Goal: Task Accomplishment & Management: Use online tool/utility

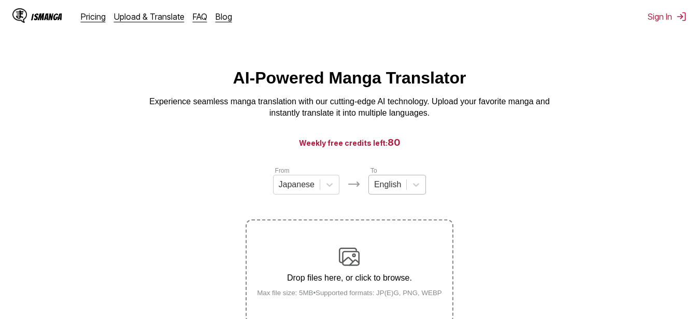
click at [378, 189] on div "English" at bounding box center [387, 185] width 37 height 16
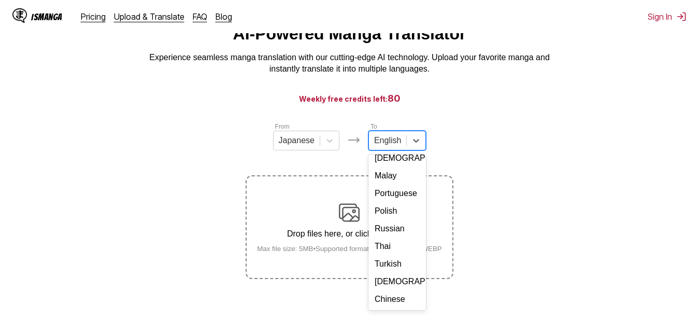
scroll to position [183, 0]
click at [390, 220] on div "Russian" at bounding box center [398, 229] width 58 height 18
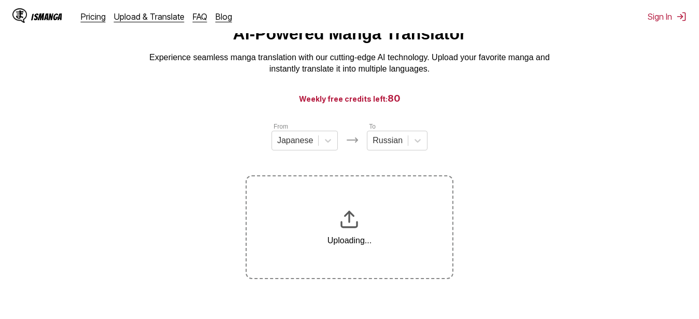
click at [186, 174] on section "From Japanese To Russian Uploading..." at bounding box center [349, 200] width 683 height 158
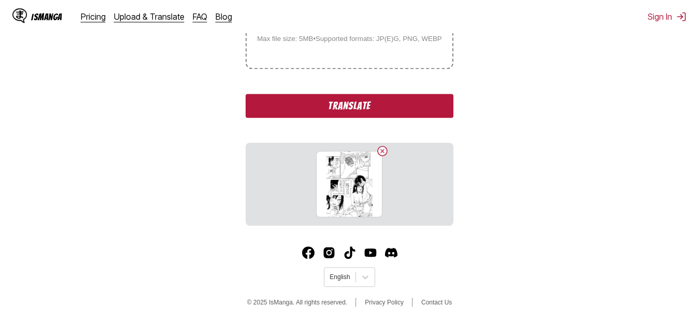
scroll to position [259, 0]
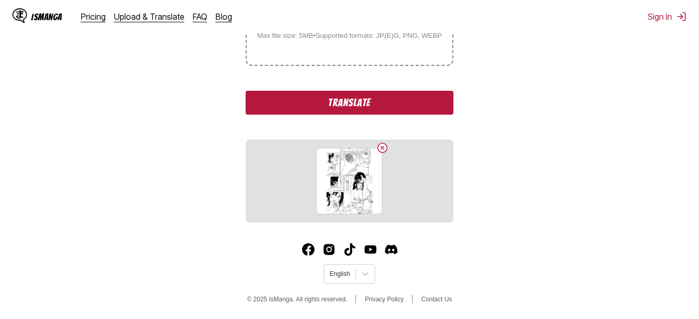
click at [273, 105] on button "Translate" at bounding box center [349, 103] width 207 height 24
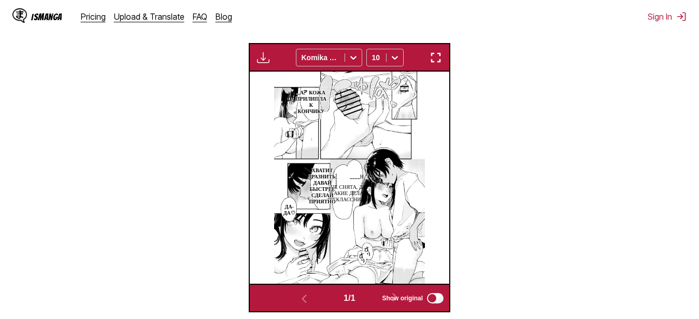
scroll to position [280, 0]
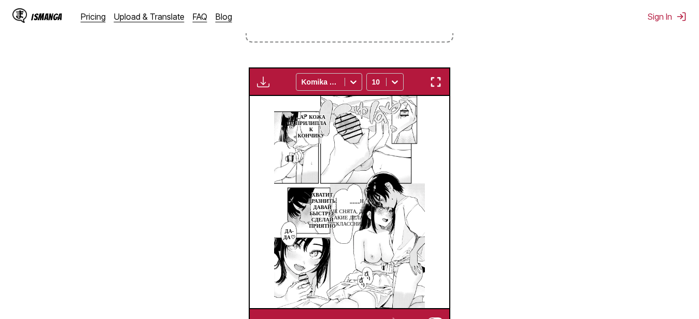
click at [439, 87] on img "button" at bounding box center [436, 82] width 12 height 12
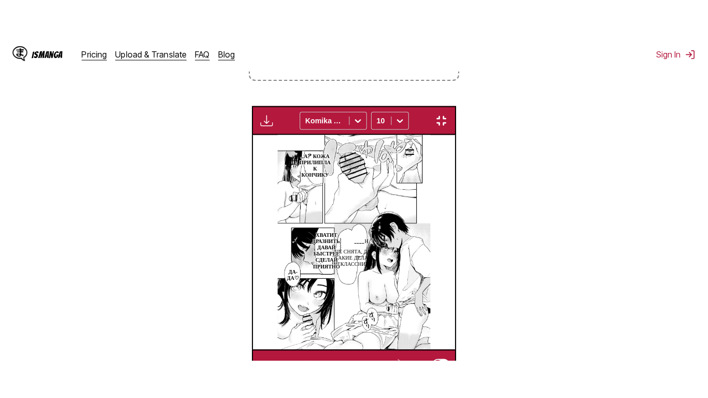
scroll to position [125, 0]
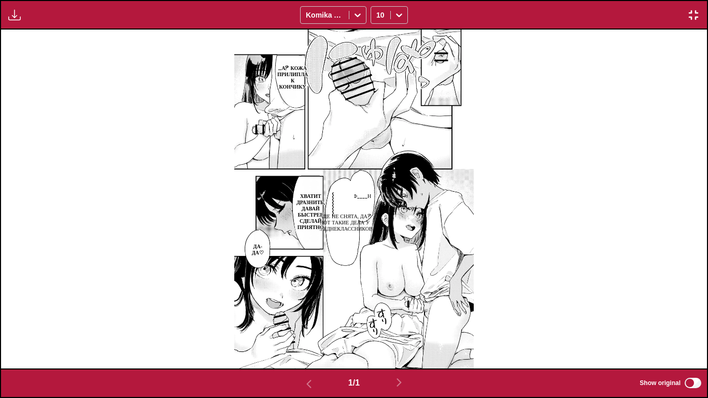
click at [687, 9] on button "button" at bounding box center [693, 14] width 19 height 13
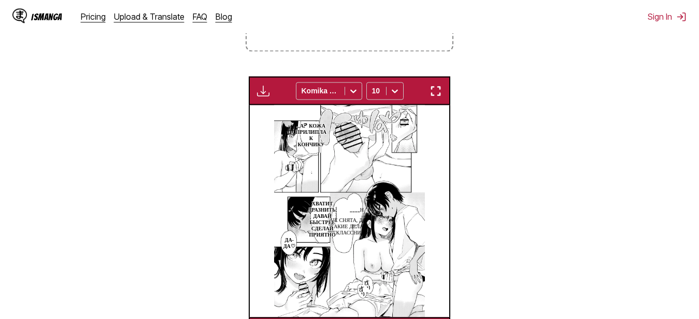
scroll to position [113, 0]
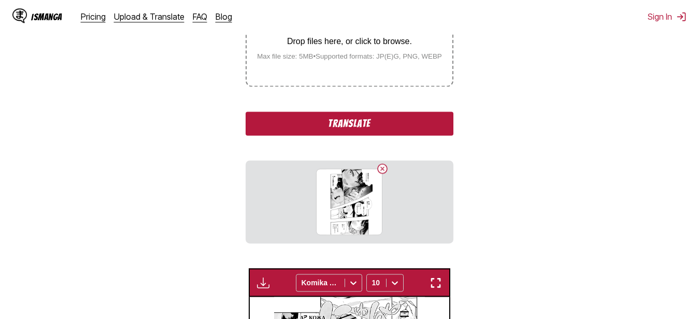
scroll to position [219, 0]
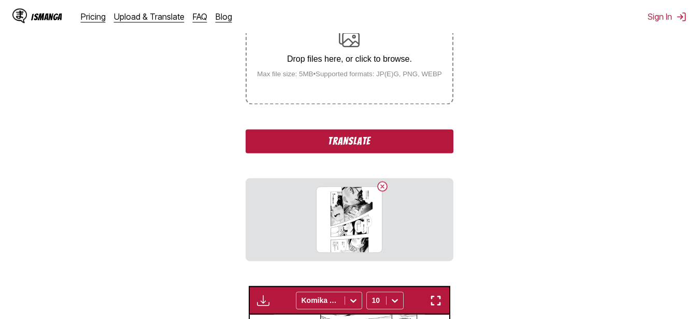
click at [381, 145] on button "Translate" at bounding box center [349, 141] width 207 height 24
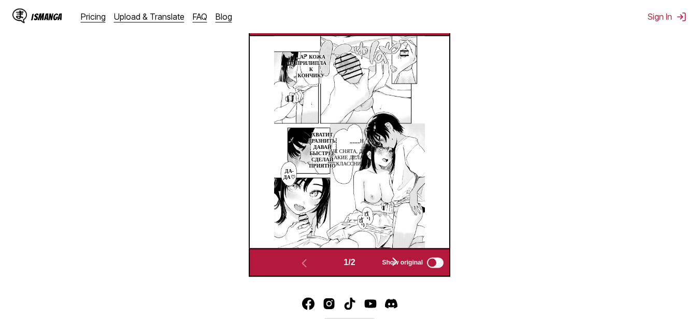
scroll to position [0, 200]
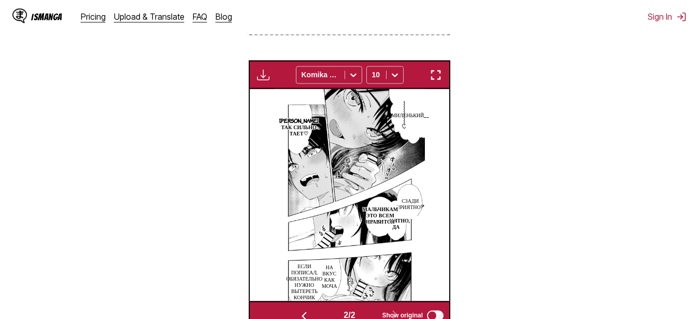
click at [442, 77] on img "button" at bounding box center [436, 74] width 12 height 12
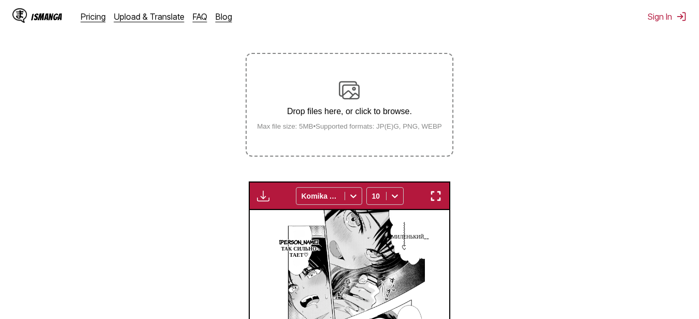
scroll to position [166, 0]
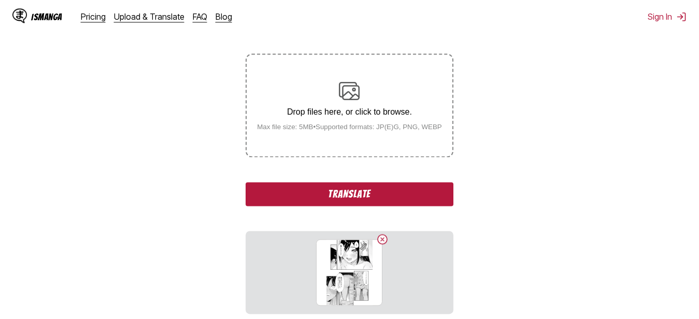
click at [545, 104] on section "From Japanese To Russian Drop files here, or click to browse. Max file size: 5M…" at bounding box center [349, 303] width 683 height 608
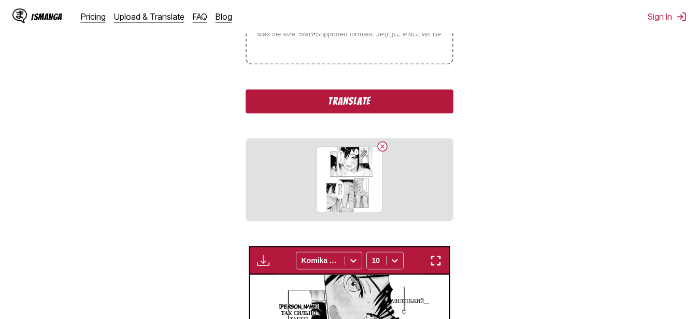
scroll to position [272, 0]
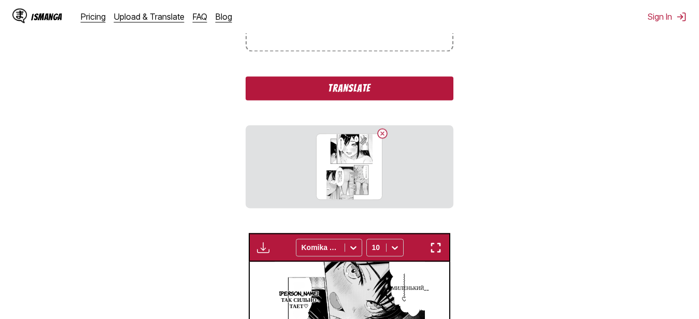
click at [399, 83] on button "Translate" at bounding box center [349, 88] width 207 height 24
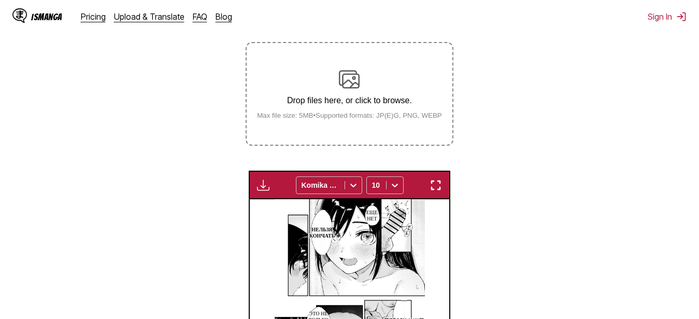
scroll to position [129, 0]
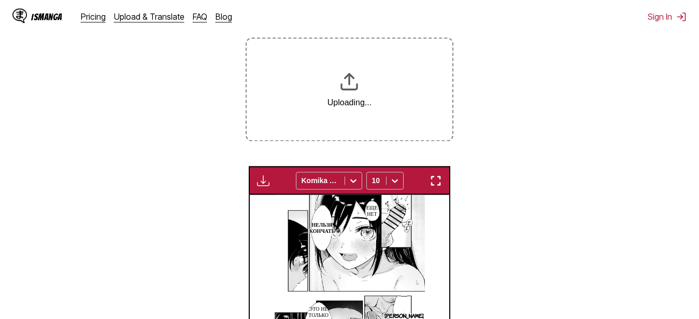
click at [520, 136] on section "From Japanese To Russian Uploading... Available for premium users only Komika A…" at bounding box center [349, 208] width 683 height 451
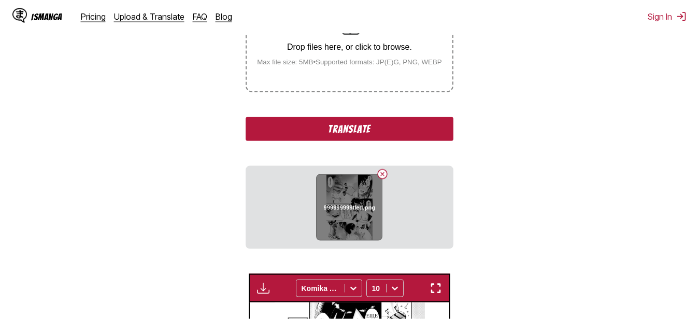
scroll to position [235, 0]
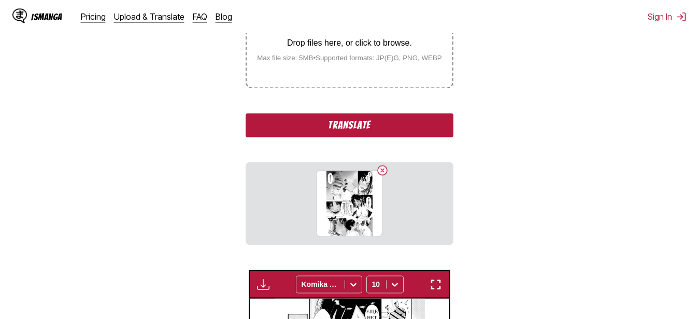
click at [344, 137] on button "Translate" at bounding box center [349, 125] width 207 height 24
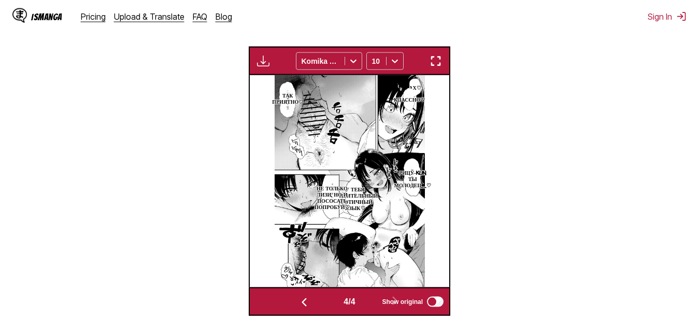
scroll to position [304, 0]
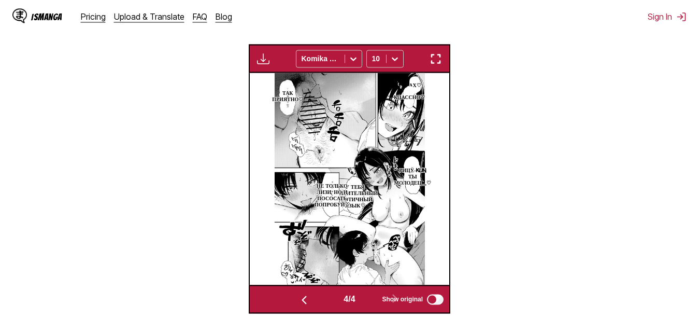
click at [437, 56] on img "button" at bounding box center [436, 58] width 12 height 12
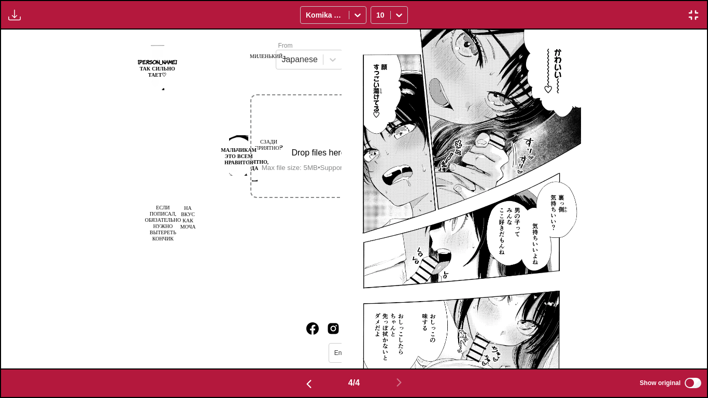
scroll to position [0, 2118]
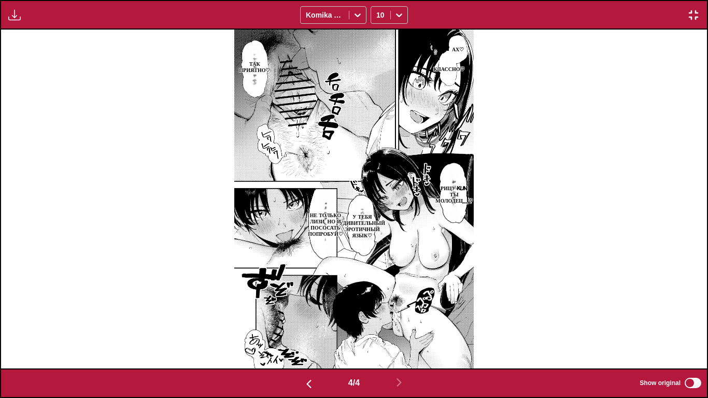
click at [695, 11] on img "button" at bounding box center [693, 15] width 12 height 12
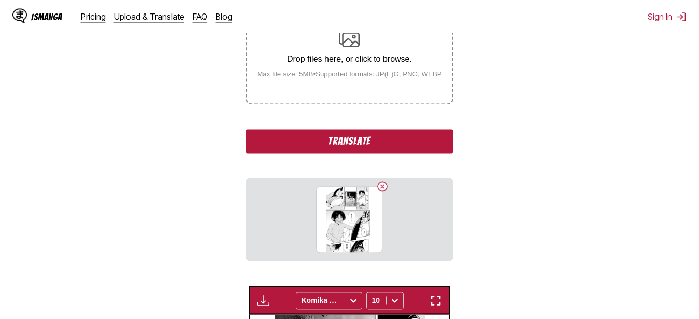
scroll to position [272, 0]
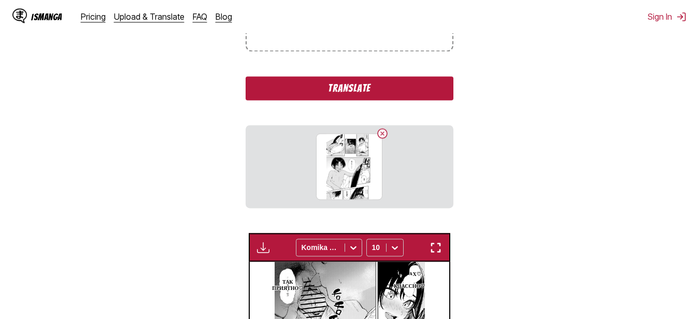
click at [405, 89] on button "Translate" at bounding box center [349, 88] width 207 height 24
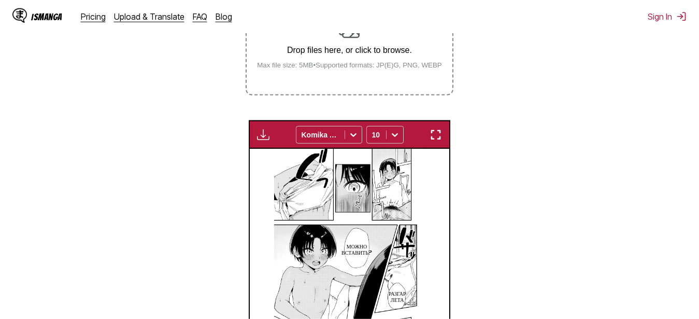
scroll to position [150, 0]
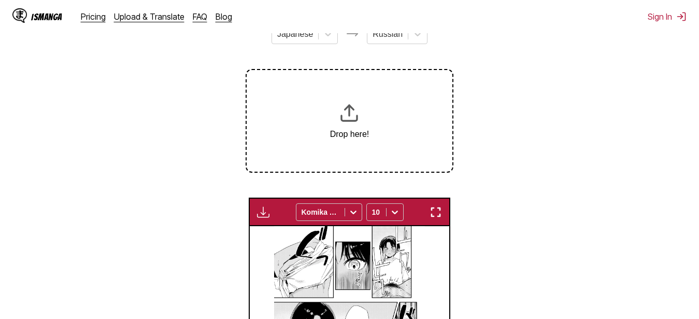
click at [531, 110] on section "From Japanese To Russian Drop here! Available for premium users only Komika Axi…" at bounding box center [349, 240] width 683 height 451
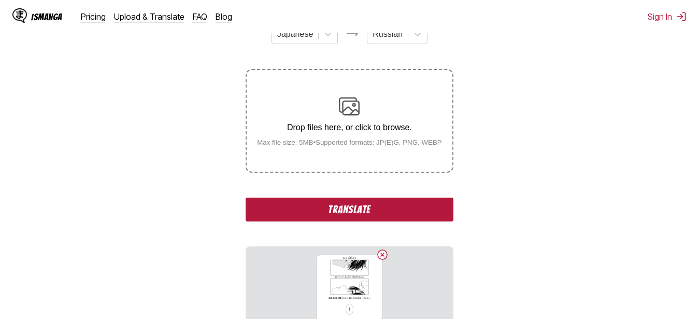
click at [374, 202] on button "Translate" at bounding box center [349, 209] width 207 height 24
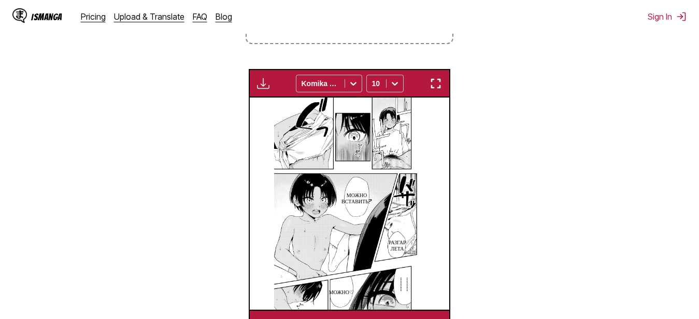
scroll to position [256, 0]
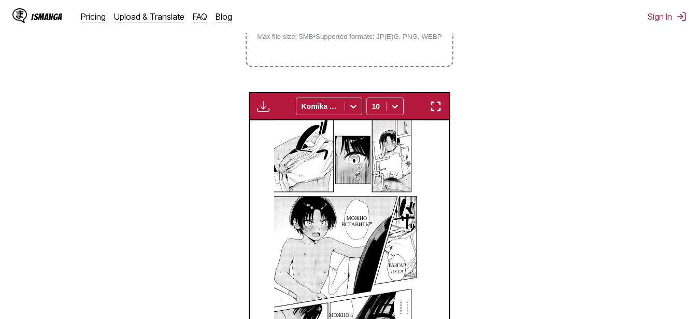
click at [467, 188] on section "From Japanese To Russian Drop files here, or click to browse. Max file size: 5M…" at bounding box center [349, 134] width 683 height 451
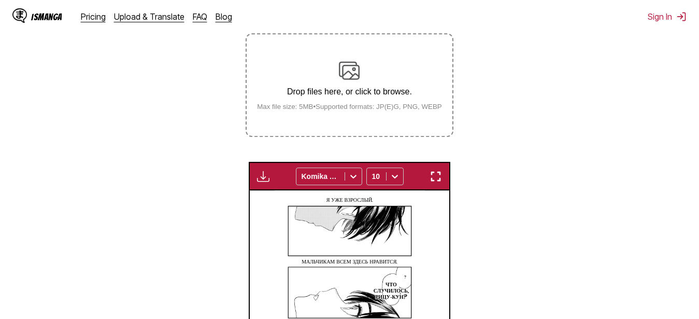
scroll to position [166, 0]
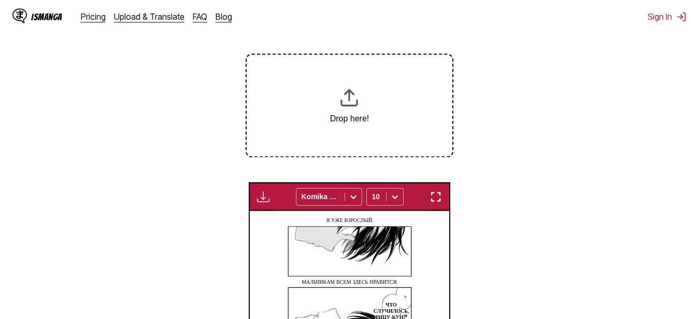
click at [528, 115] on section "From Japanese To Russian Drop here! Available for premium users only Komika Axi…" at bounding box center [349, 224] width 683 height 451
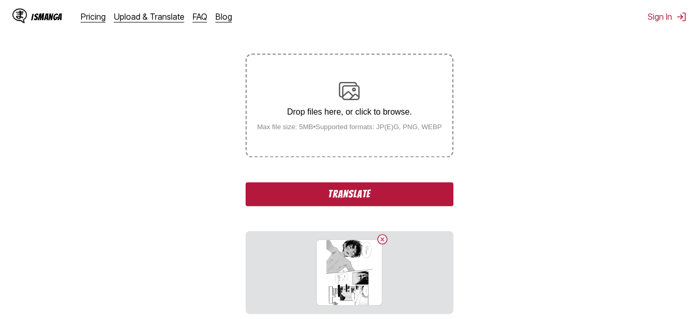
click at [401, 203] on button "Translate" at bounding box center [349, 194] width 207 height 24
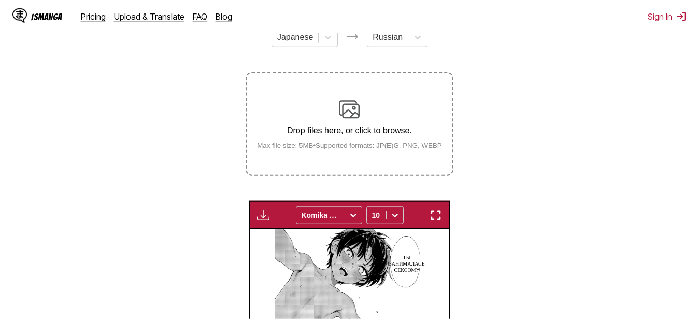
scroll to position [97, 0]
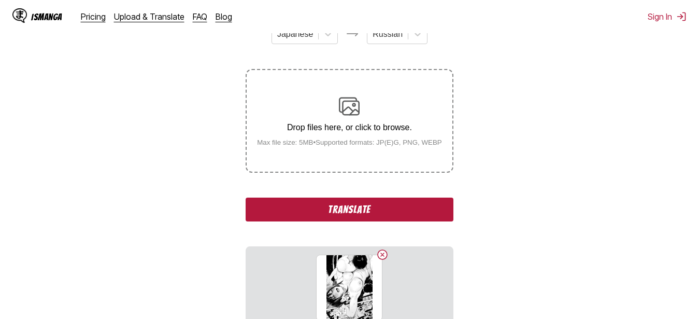
click at [510, 126] on section "From Japanese To Russian Drop files here, or click to browse. Max file size: 5M…" at bounding box center [349, 319] width 683 height 608
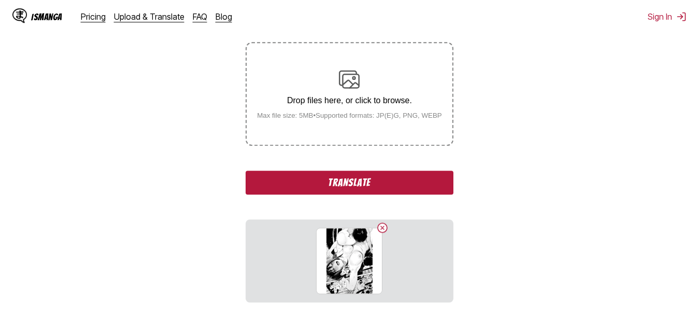
scroll to position [203, 0]
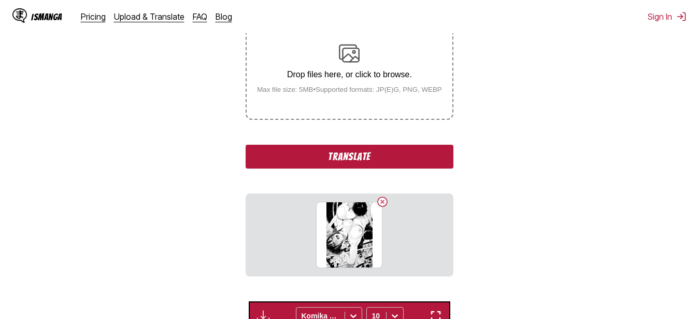
click at [355, 163] on button "Translate" at bounding box center [349, 157] width 207 height 24
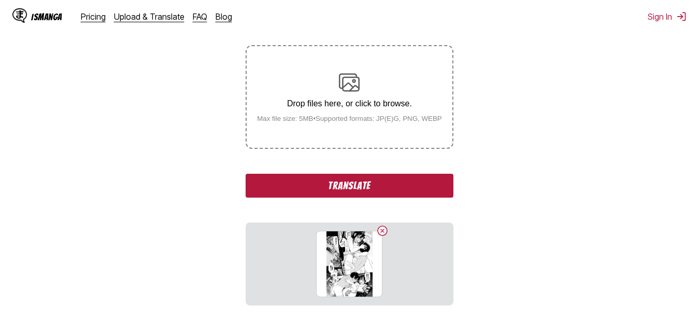
scroll to position [211, 0]
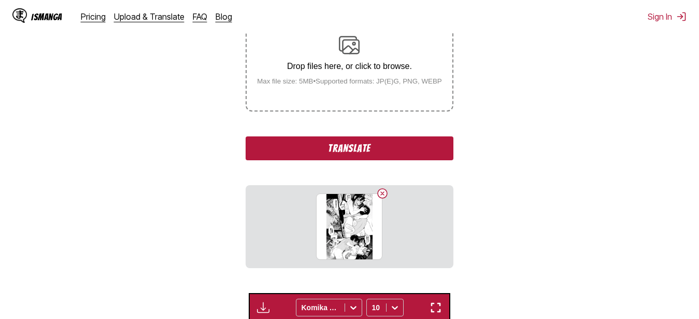
click at [477, 125] on section "From Japanese To Russian Drop files here, or click to browse. Max file size: 5M…" at bounding box center [349, 258] width 683 height 608
click at [386, 135] on div "From Japanese To Russian Drop files here, or click to browse. Max file size: 5M…" at bounding box center [349, 111] width 207 height 314
click at [375, 155] on button "Translate" at bounding box center [349, 148] width 207 height 24
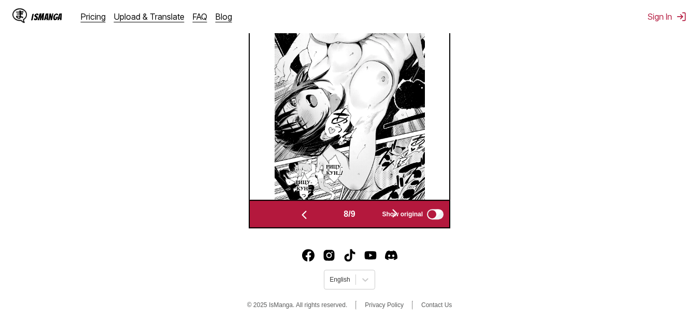
scroll to position [433, 0]
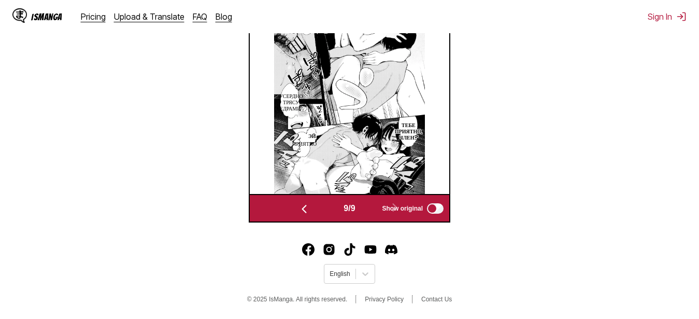
scroll to position [378, 0]
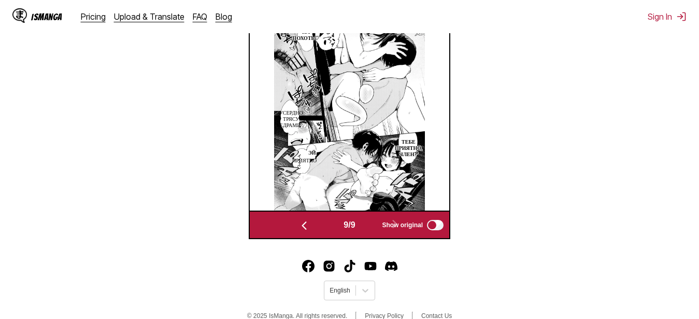
click at [494, 88] on section "From Japanese To Russian Drop files here, or click to browse. Max file size: 5M…" at bounding box center [349, 12] width 683 height 451
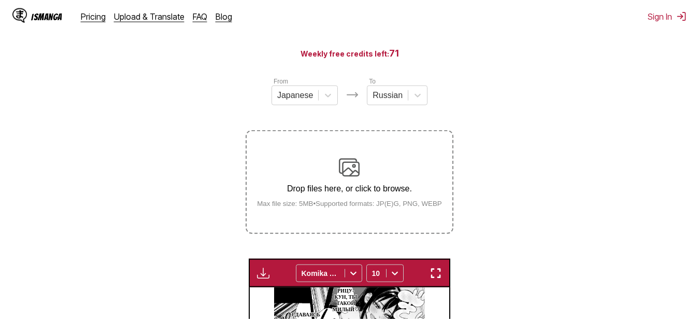
scroll to position [26, 0]
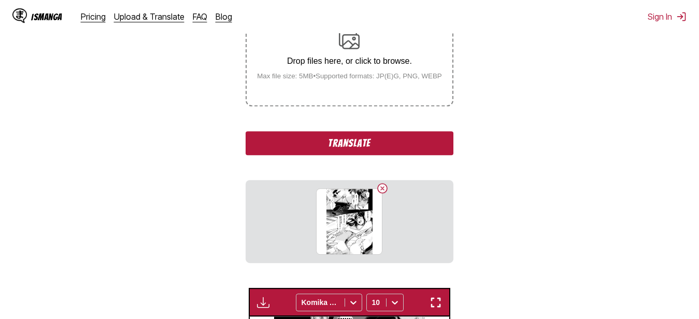
scroll to position [237, 0]
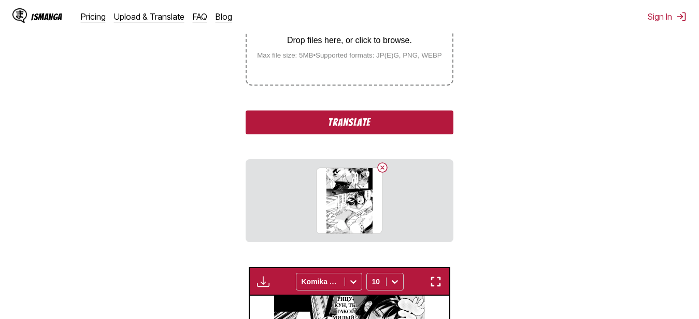
click at [363, 128] on button "Translate" at bounding box center [349, 122] width 207 height 24
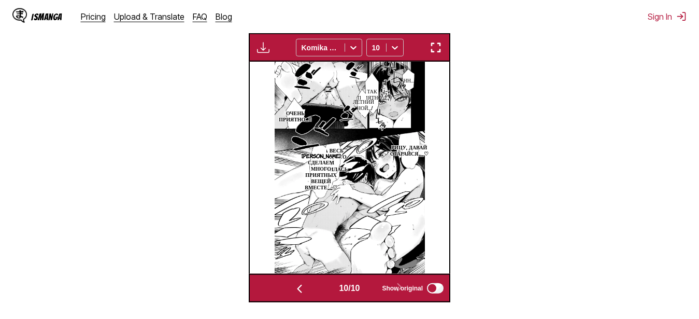
scroll to position [290, 0]
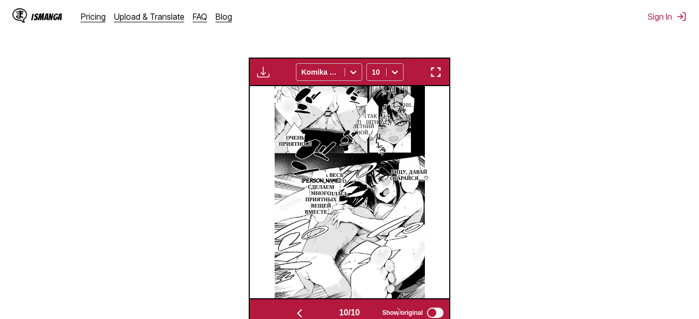
click at [437, 74] on img "button" at bounding box center [436, 72] width 12 height 12
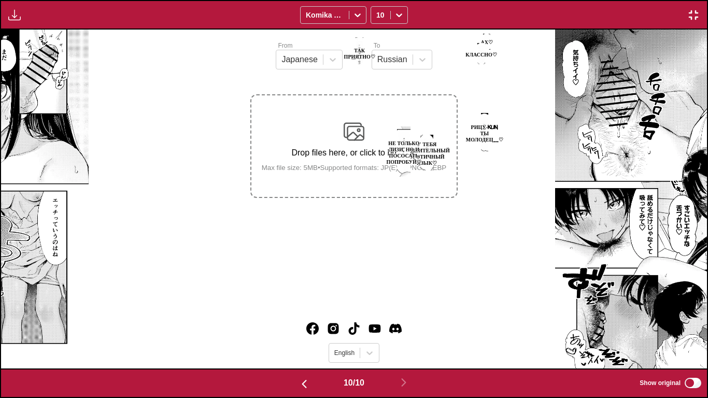
scroll to position [0, 6354]
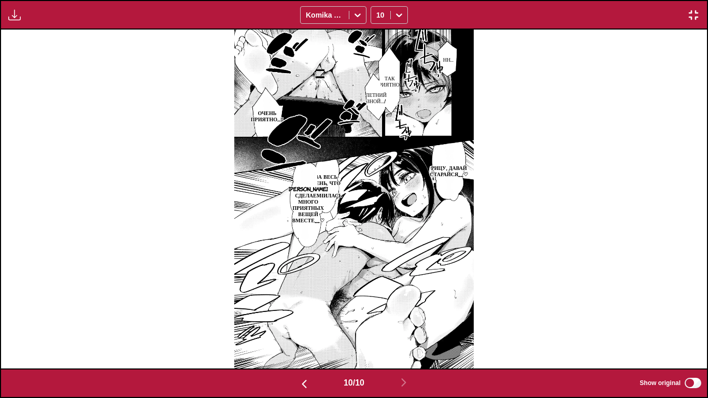
click at [330, 178] on p "За весь день, что я мучилась" at bounding box center [326, 185] width 35 height 29
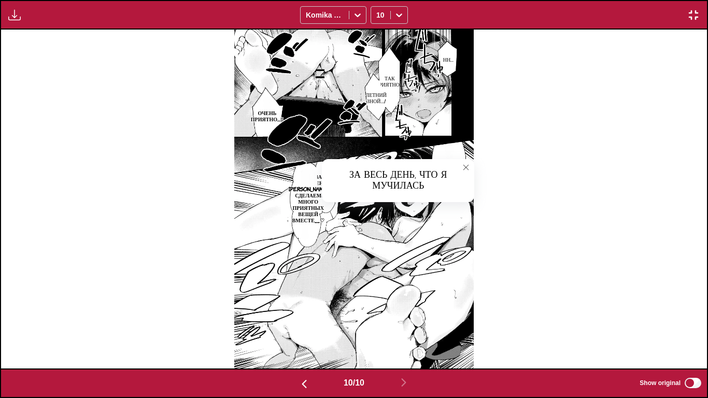
click at [464, 166] on icon "close-tooltip" at bounding box center [465, 167] width 7 height 7
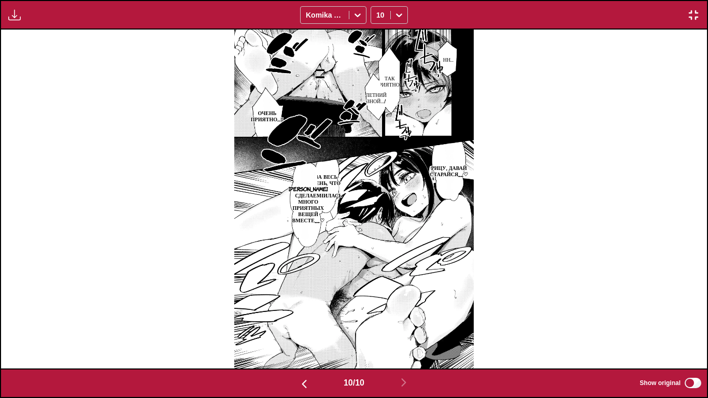
click at [688, 13] on img "button" at bounding box center [693, 15] width 12 height 12
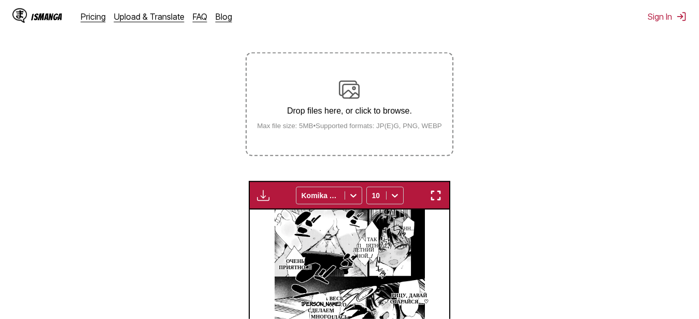
scroll to position [60, 0]
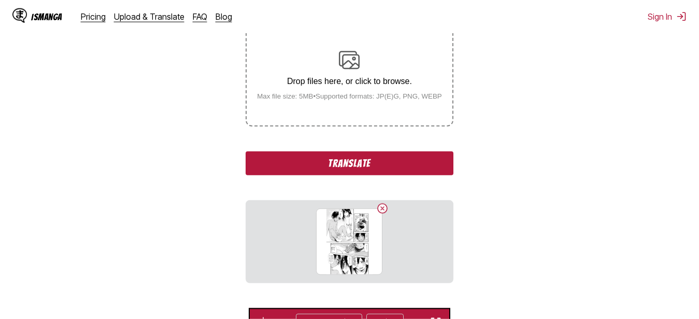
scroll to position [219, 0]
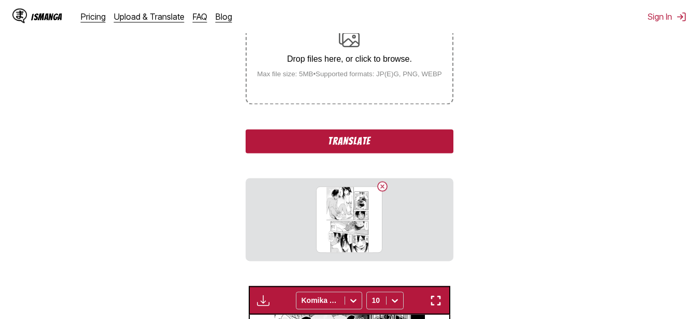
click at [415, 128] on div "From Japanese To Russian Drop files here, or click to browse. Max file size: 5M…" at bounding box center [349, 104] width 207 height 314
click at [406, 147] on button "Translate" at bounding box center [349, 141] width 207 height 24
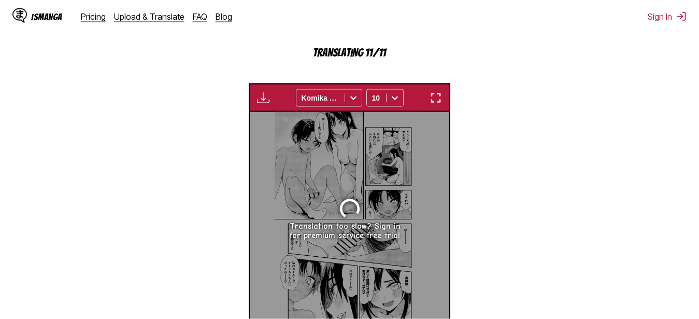
scroll to position [272, 0]
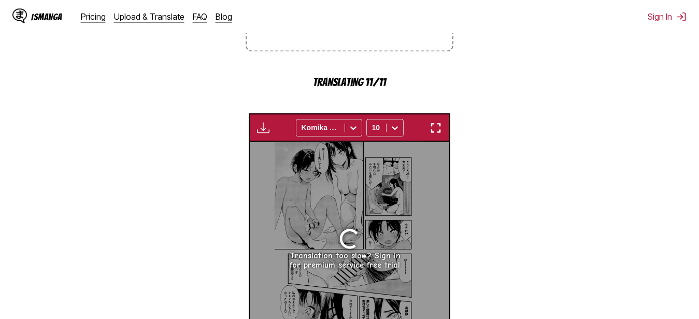
click at [149, 157] on section "From Japanese To Russian Drop files here, or click to browse. Max file size: 5M…" at bounding box center [349, 138] width 683 height 488
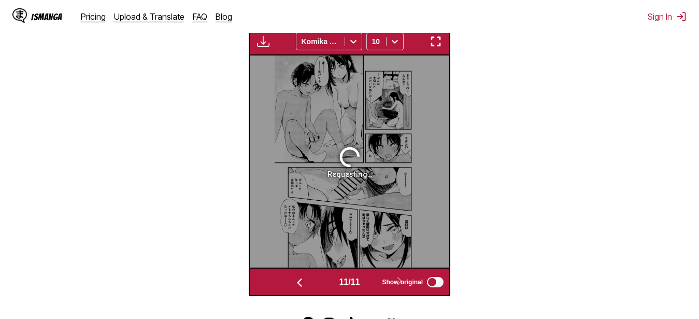
scroll to position [377, 0]
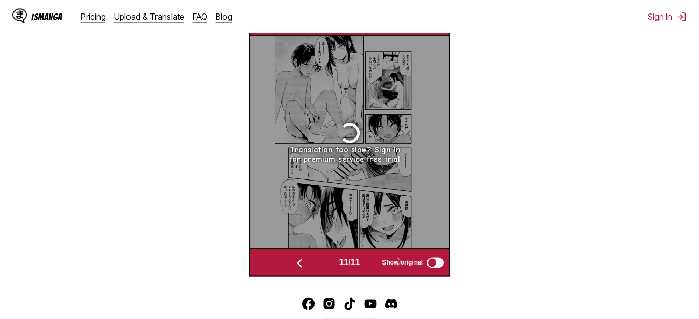
click at [299, 264] on img "button" at bounding box center [299, 263] width 12 height 12
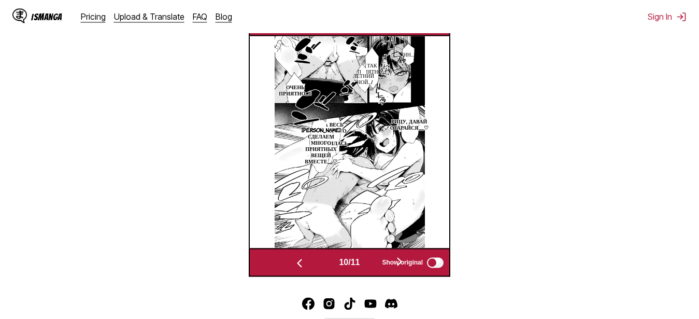
click at [299, 264] on img "button" at bounding box center [299, 263] width 12 height 12
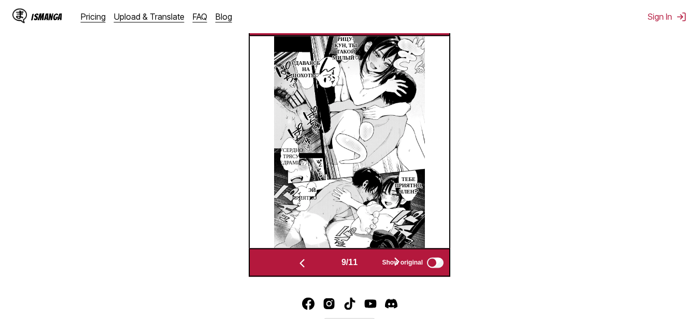
click at [299, 264] on img "button" at bounding box center [302, 263] width 12 height 12
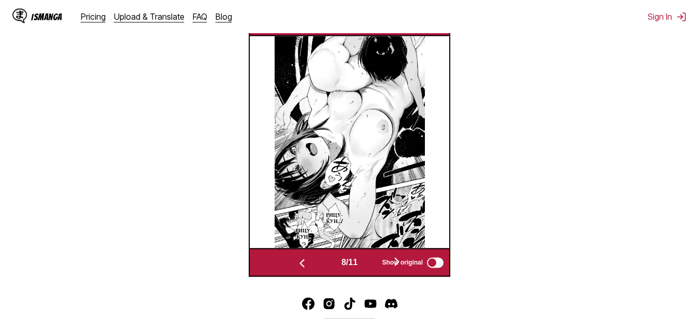
click at [299, 264] on img "button" at bounding box center [302, 263] width 12 height 12
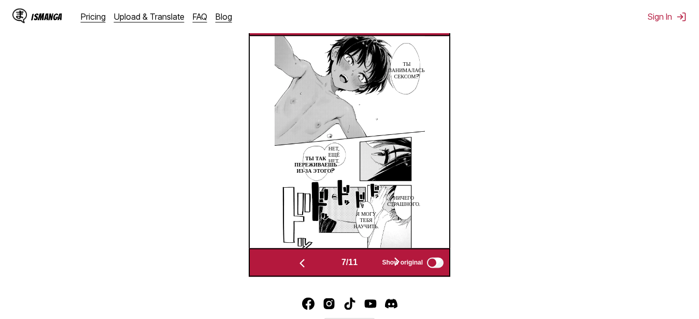
click at [299, 264] on img "button" at bounding box center [302, 263] width 12 height 12
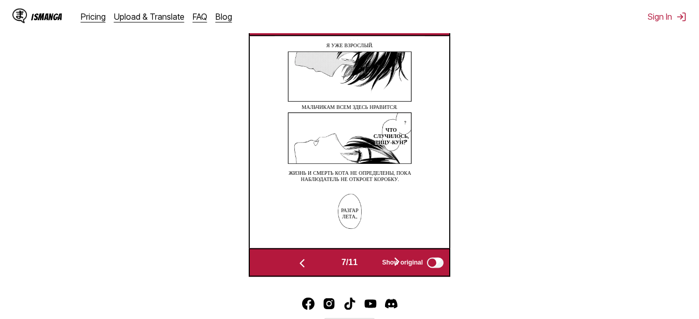
click at [299, 264] on img "button" at bounding box center [302, 263] width 12 height 12
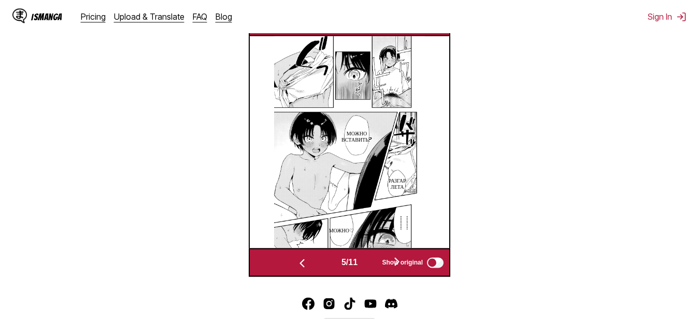
click at [299, 264] on img "button" at bounding box center [302, 263] width 12 height 12
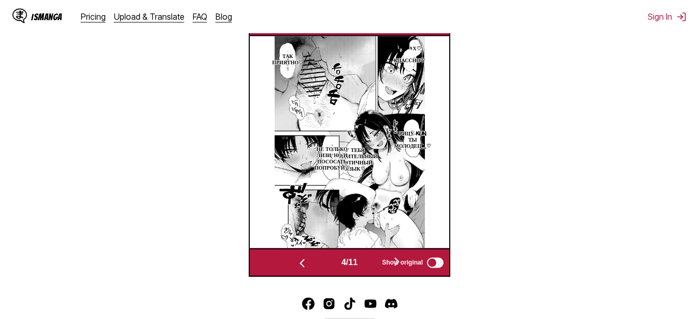
click at [299, 264] on img "button" at bounding box center [302, 263] width 12 height 12
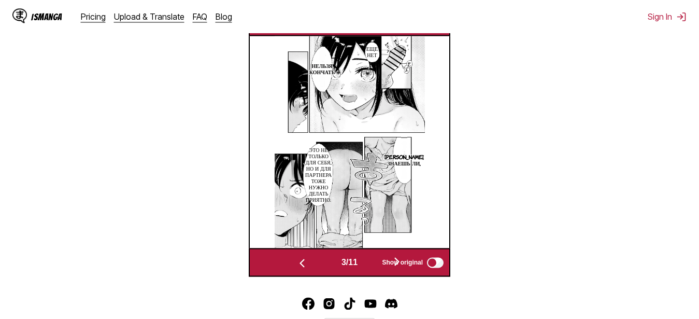
click at [299, 264] on img "button" at bounding box center [302, 263] width 12 height 12
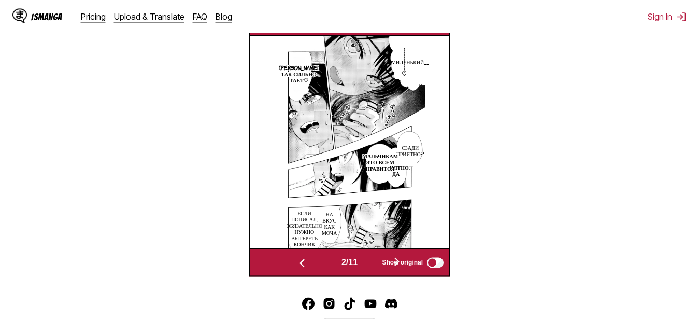
click at [299, 264] on img "button" at bounding box center [302, 263] width 12 height 12
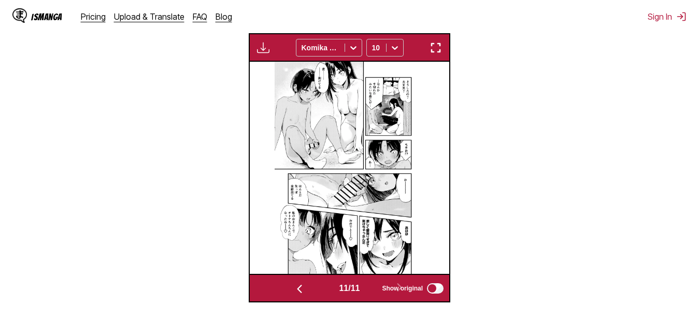
scroll to position [393, 0]
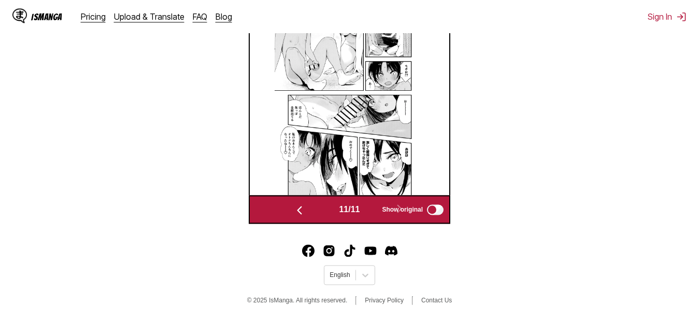
click at [495, 235] on footer "English © 2025 IsManga. All rights reserved. Privacy Policy Contact Us" at bounding box center [349, 276] width 699 height 88
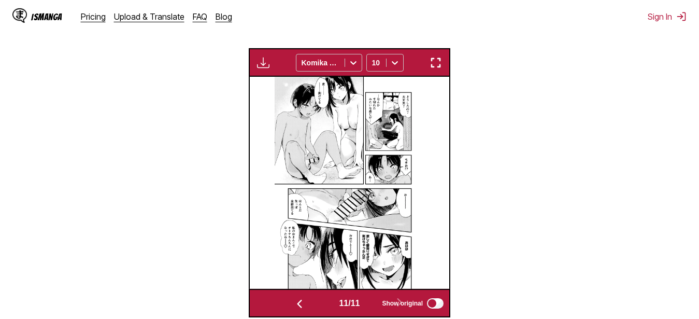
scroll to position [317, 0]
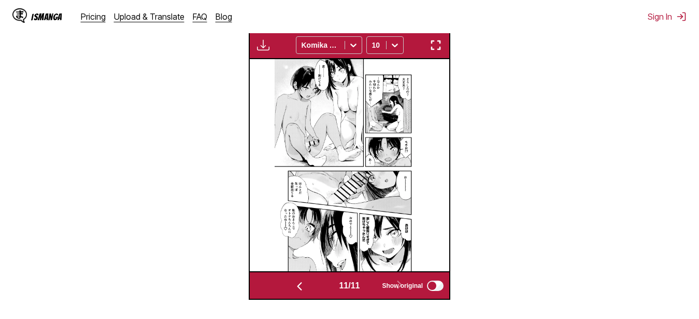
click at [296, 287] on img "button" at bounding box center [299, 286] width 12 height 12
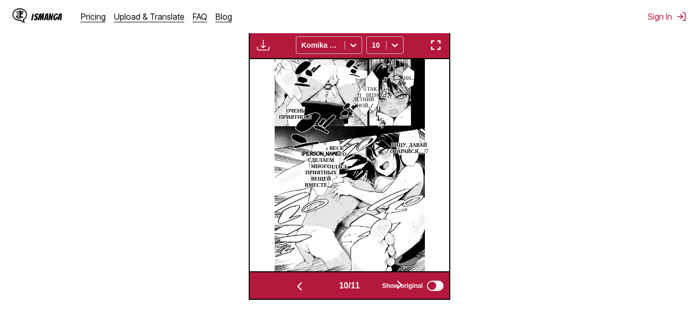
click at [296, 287] on img "button" at bounding box center [299, 286] width 12 height 12
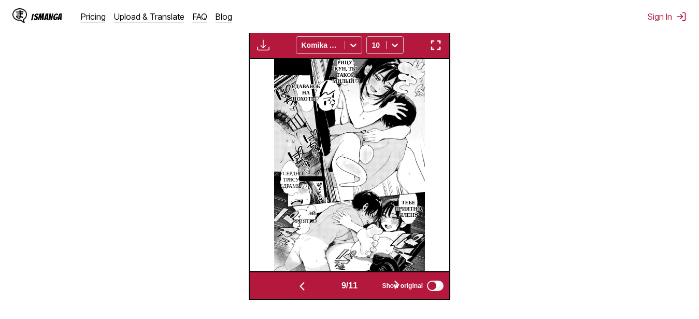
click at [296, 287] on img "button" at bounding box center [302, 286] width 12 height 12
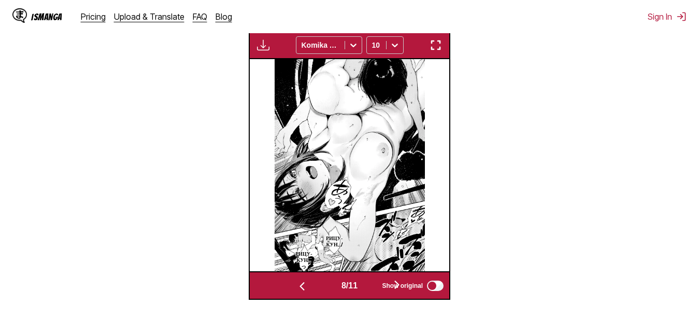
click at [296, 287] on img "button" at bounding box center [302, 286] width 12 height 12
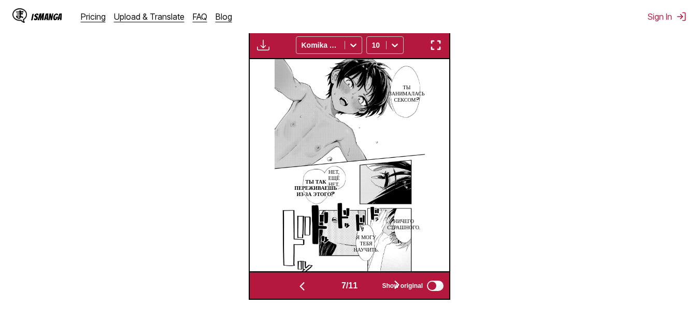
click at [296, 287] on img "button" at bounding box center [302, 286] width 12 height 12
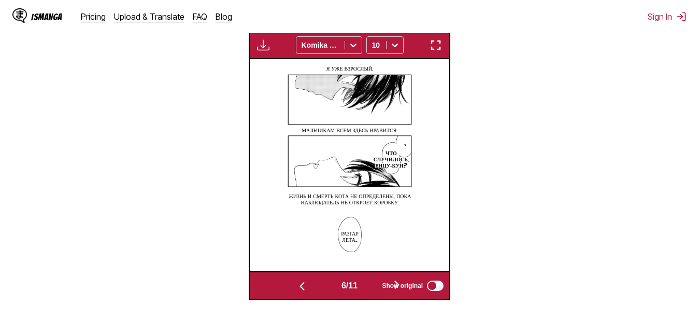
click at [296, 287] on img "button" at bounding box center [302, 286] width 12 height 12
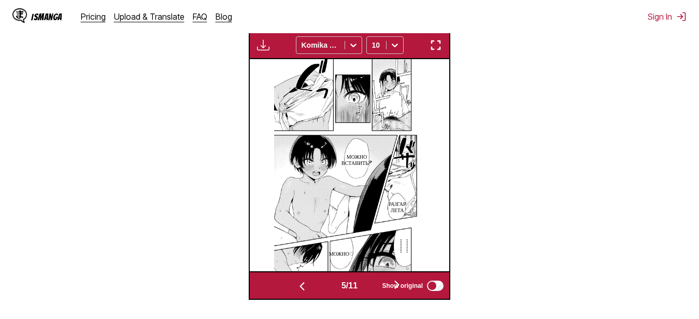
click at [296, 287] on img "button" at bounding box center [302, 286] width 12 height 12
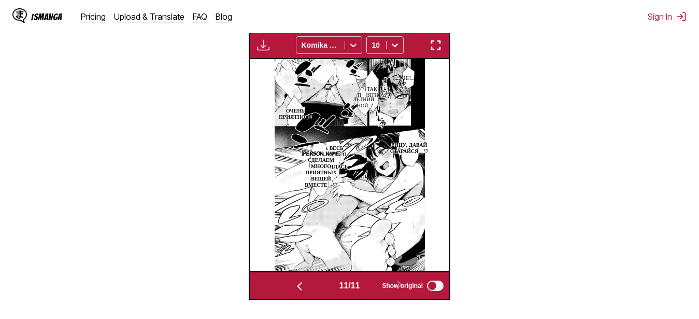
scroll to position [0, 1997]
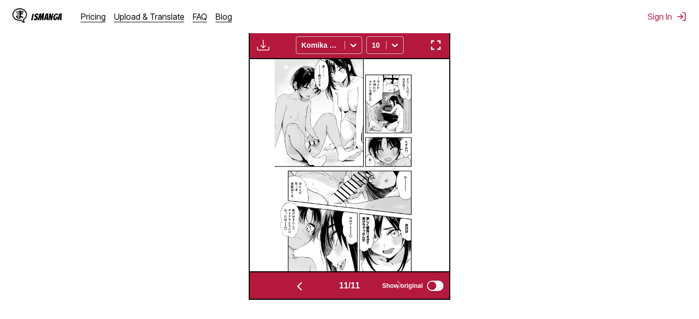
click at [299, 289] on img "button" at bounding box center [299, 286] width 12 height 12
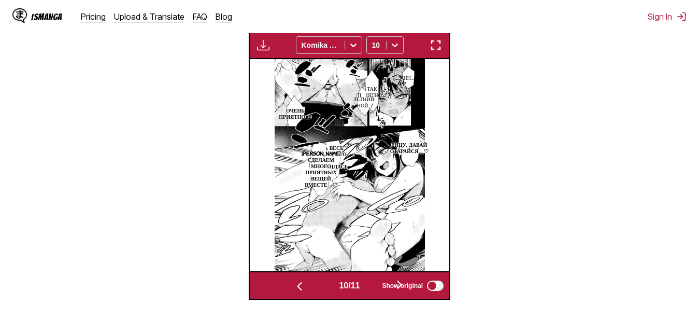
click at [299, 289] on img "button" at bounding box center [299, 286] width 12 height 12
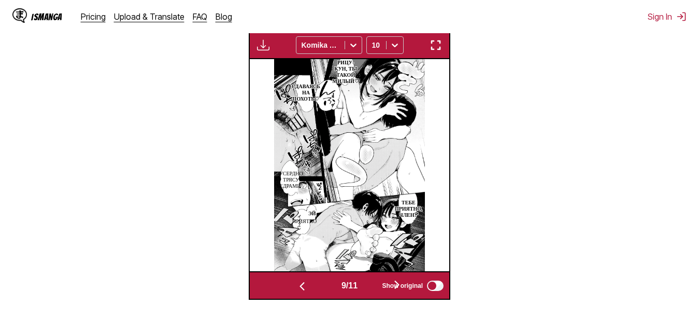
click at [299, 289] on img "button" at bounding box center [302, 286] width 12 height 12
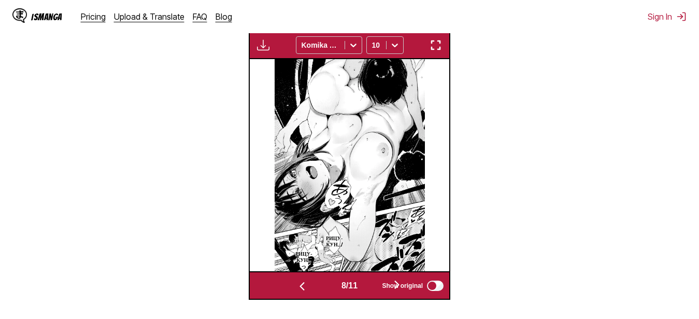
click at [299, 289] on img "button" at bounding box center [302, 286] width 12 height 12
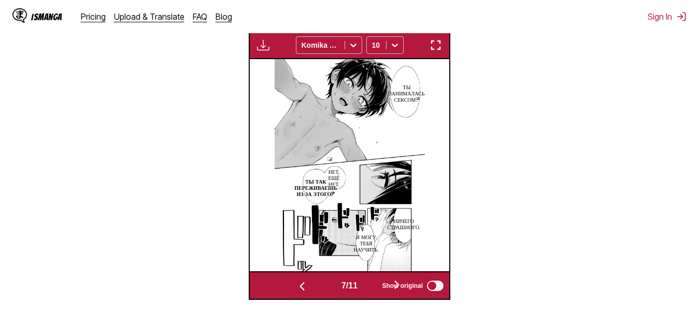
click at [299, 289] on img "button" at bounding box center [302, 286] width 12 height 12
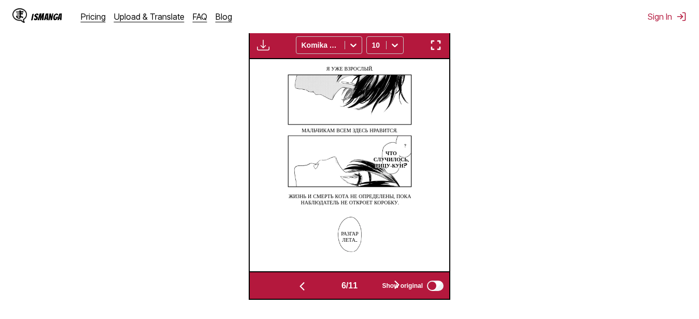
click at [299, 289] on img "button" at bounding box center [302, 286] width 12 height 12
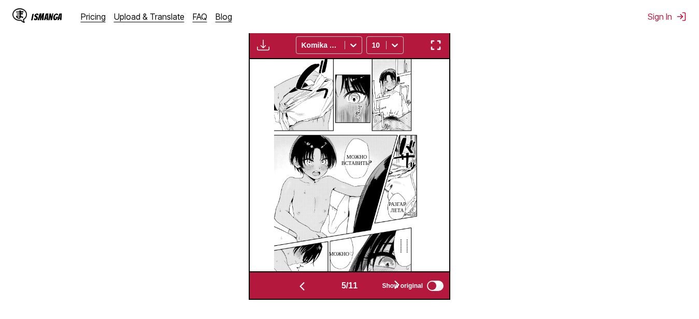
click at [299, 289] on img "button" at bounding box center [302, 286] width 12 height 12
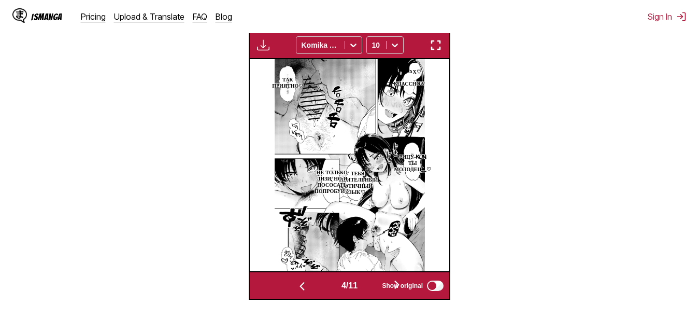
click at [299, 289] on img "button" at bounding box center [302, 286] width 12 height 12
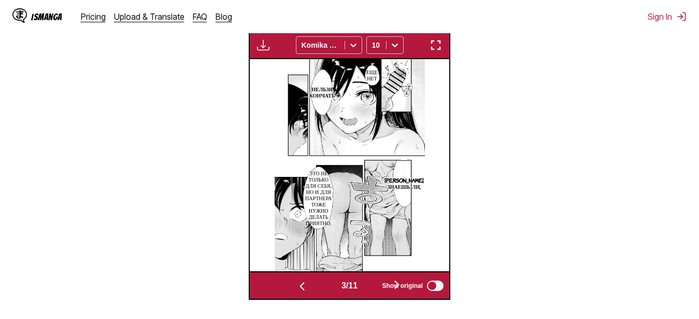
click at [299, 289] on img "button" at bounding box center [302, 286] width 12 height 12
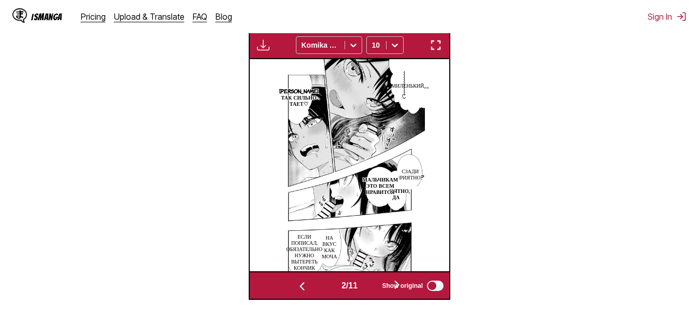
click at [299, 289] on img "button" at bounding box center [302, 286] width 12 height 12
